Goal: Information Seeking & Learning: Find specific fact

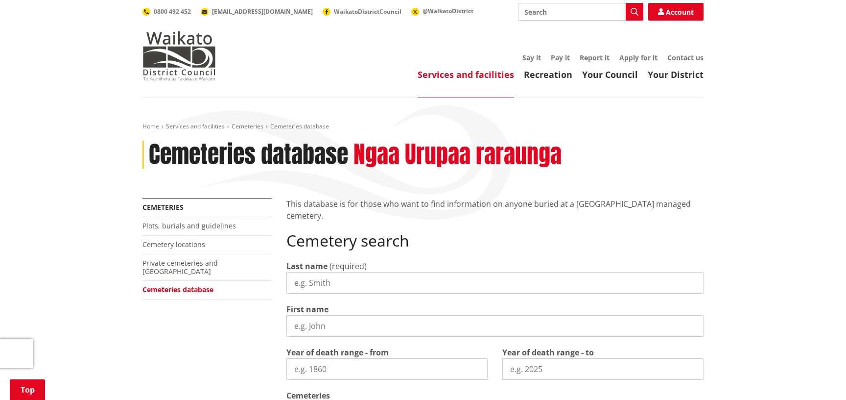
scroll to position [212, 0]
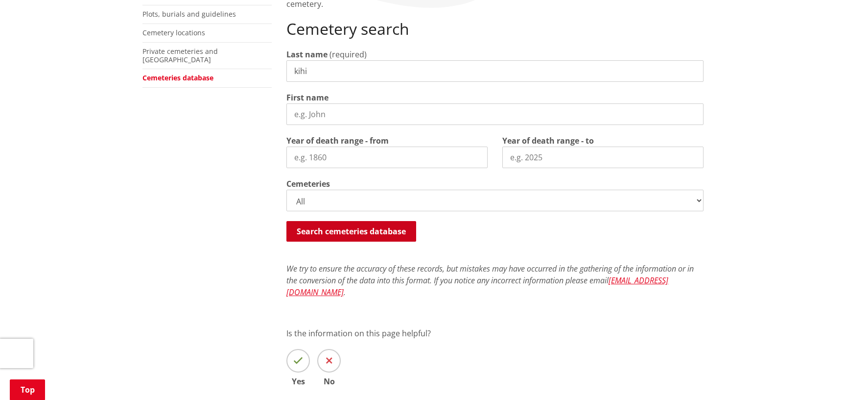
type input "kihi"
click at [375, 227] on button "Search cemeteries database" at bounding box center [352, 231] width 130 height 21
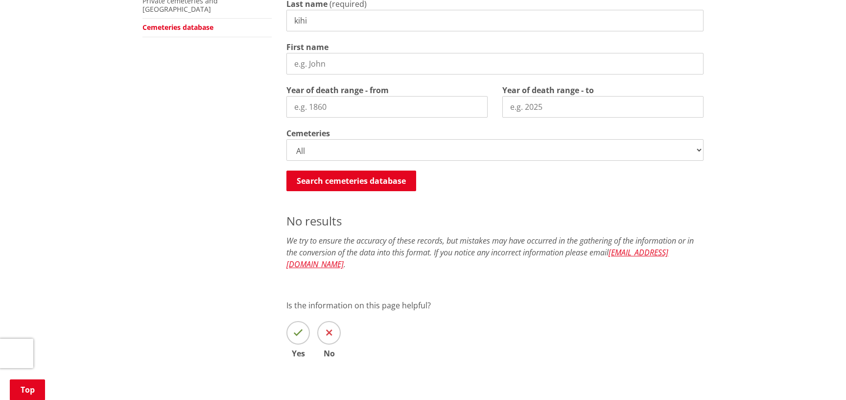
scroll to position [209, 0]
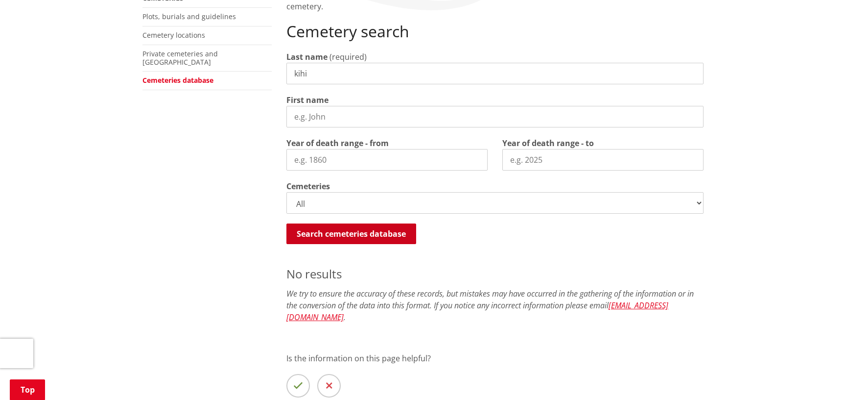
click at [368, 232] on button "Search cemeteries database" at bounding box center [352, 233] width 130 height 21
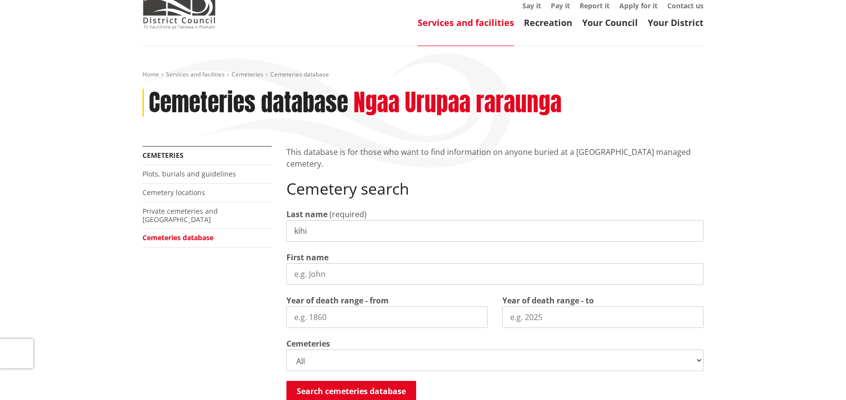
scroll to position [50, 0]
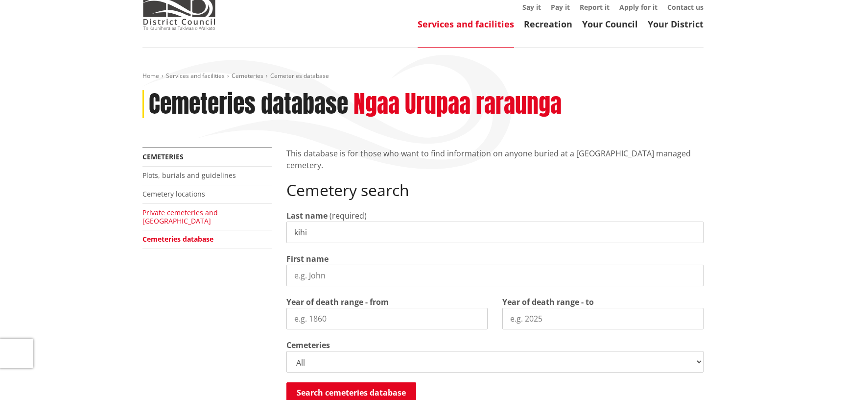
click at [215, 212] on link "Private cemeteries and [GEOGRAPHIC_DATA]" at bounding box center [180, 217] width 75 height 18
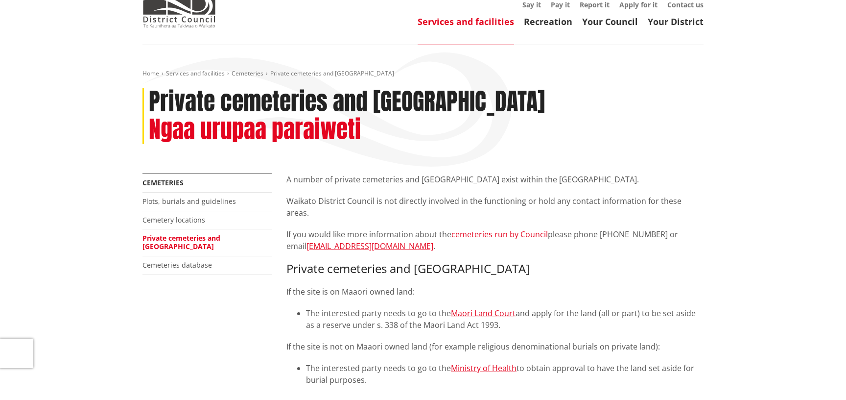
scroll to position [53, 0]
click at [205, 260] on link "Cemeteries database" at bounding box center [178, 264] width 70 height 9
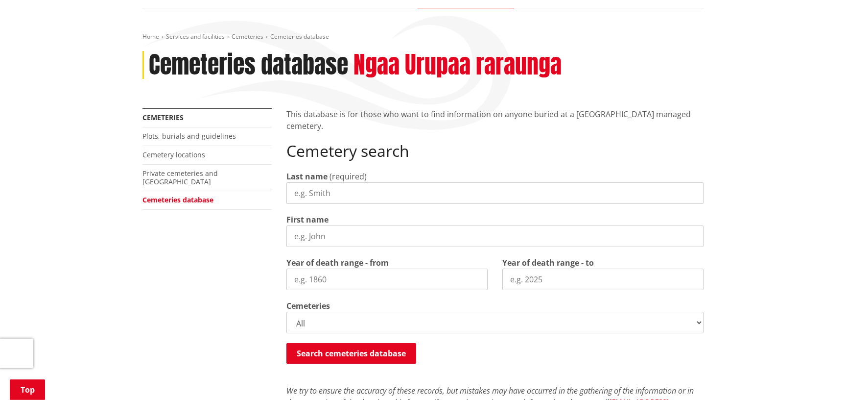
scroll to position [159, 0]
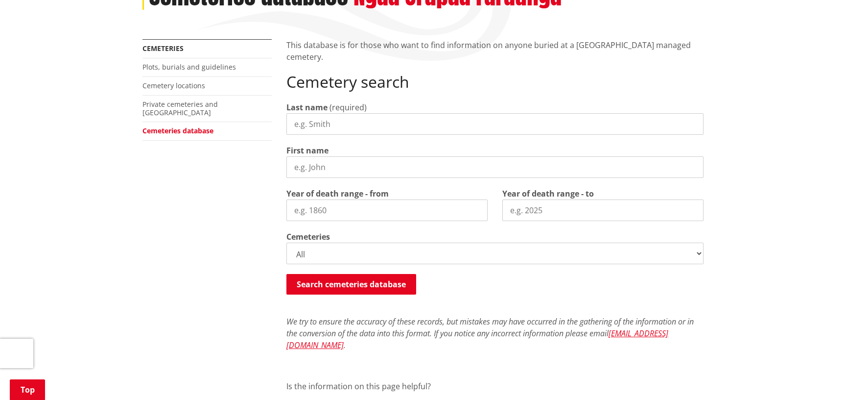
click at [384, 169] on input "First name" at bounding box center [495, 167] width 417 height 22
type input "k"
click at [365, 125] on input "Last name" at bounding box center [495, 124] width 417 height 22
type input "irwin"
click at [374, 285] on button "Search cemeteries database" at bounding box center [352, 284] width 130 height 21
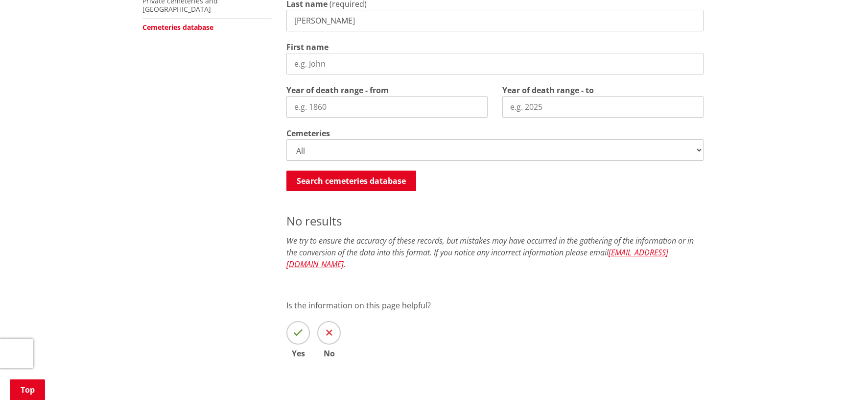
scroll to position [50, 0]
